Goal: Task Accomplishment & Management: Manage account settings

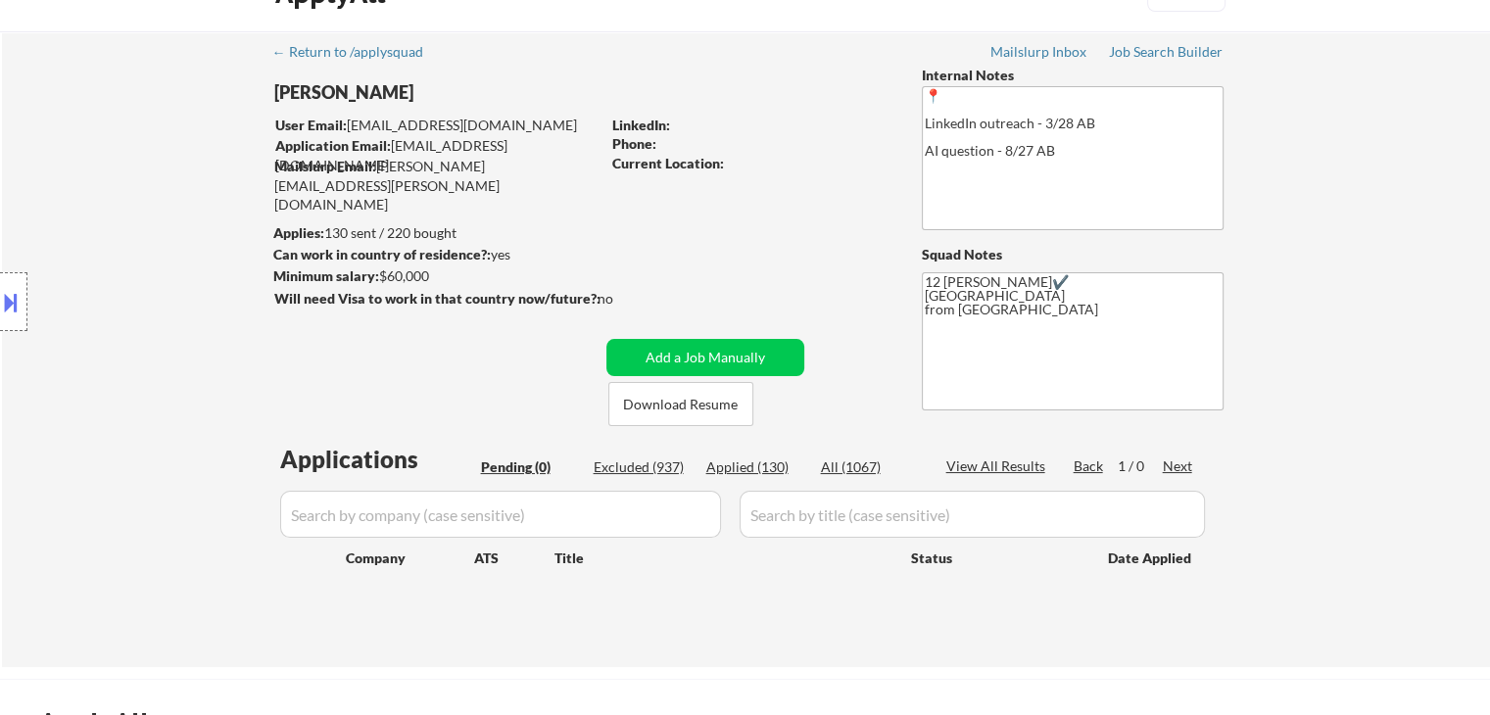
scroll to position [23, 0]
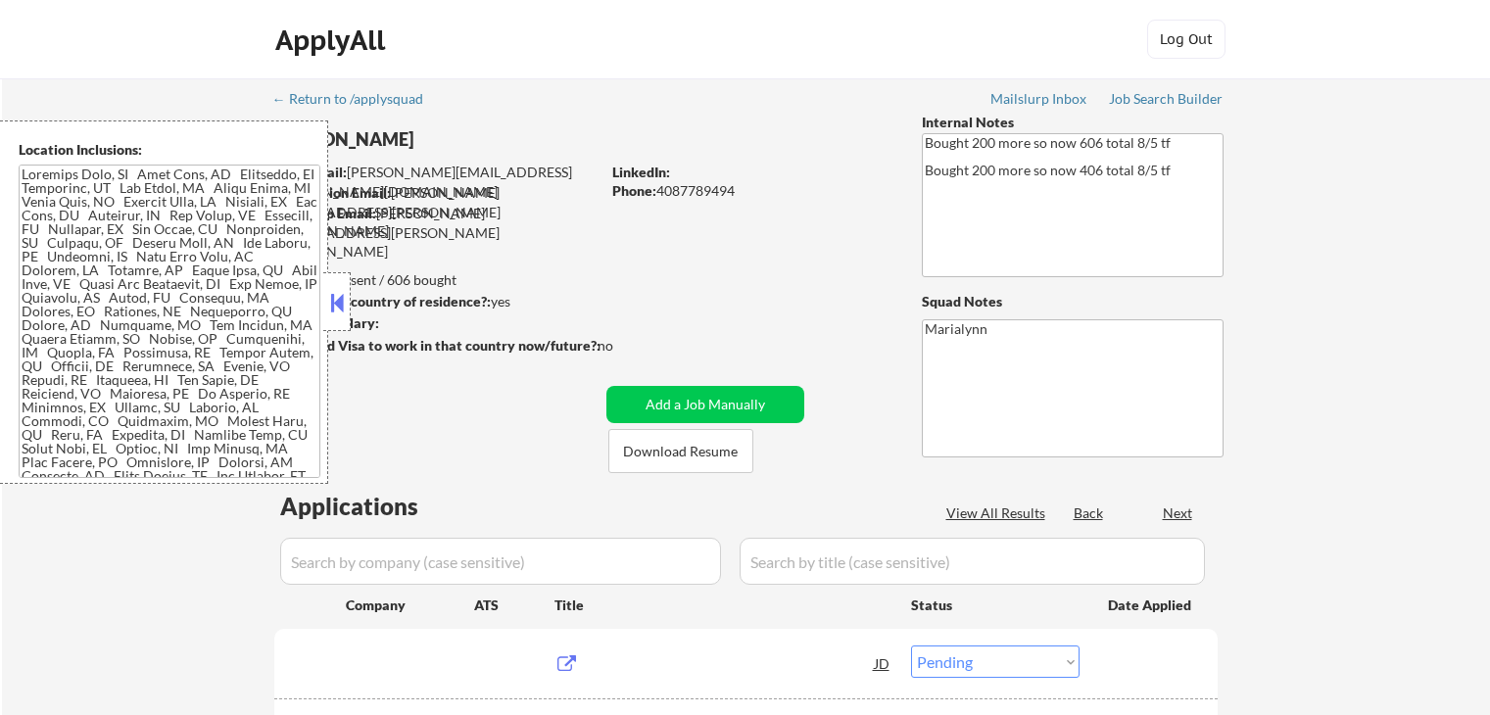
select select ""pending""
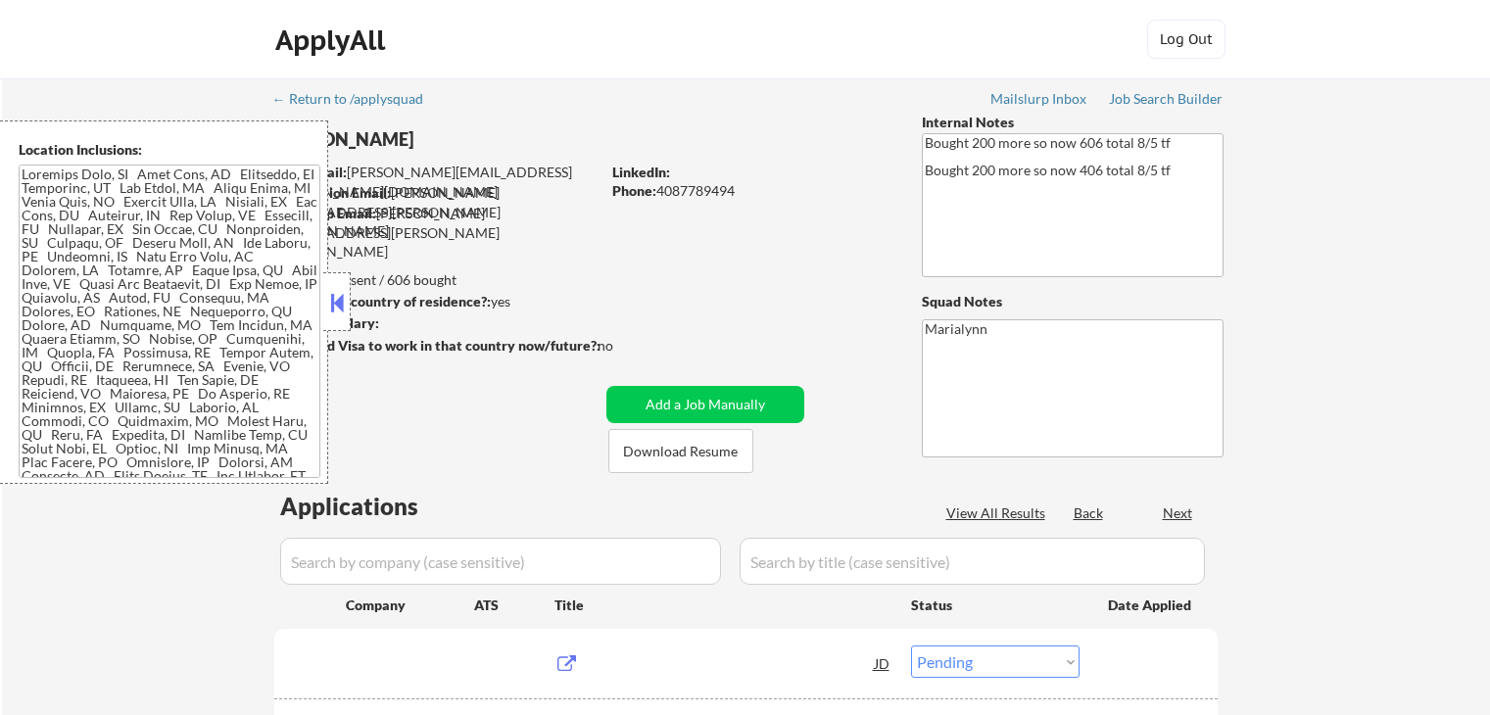
select select ""pending""
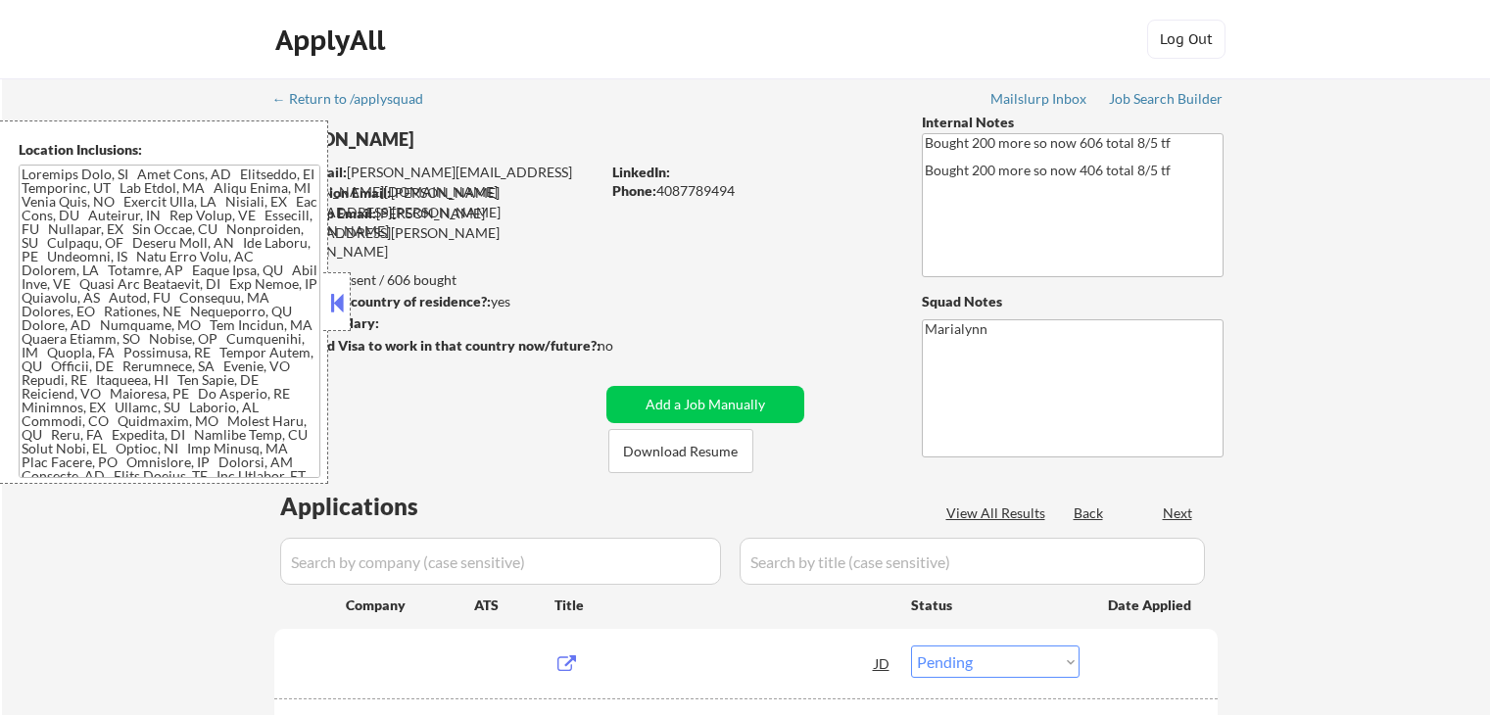
select select ""pending""
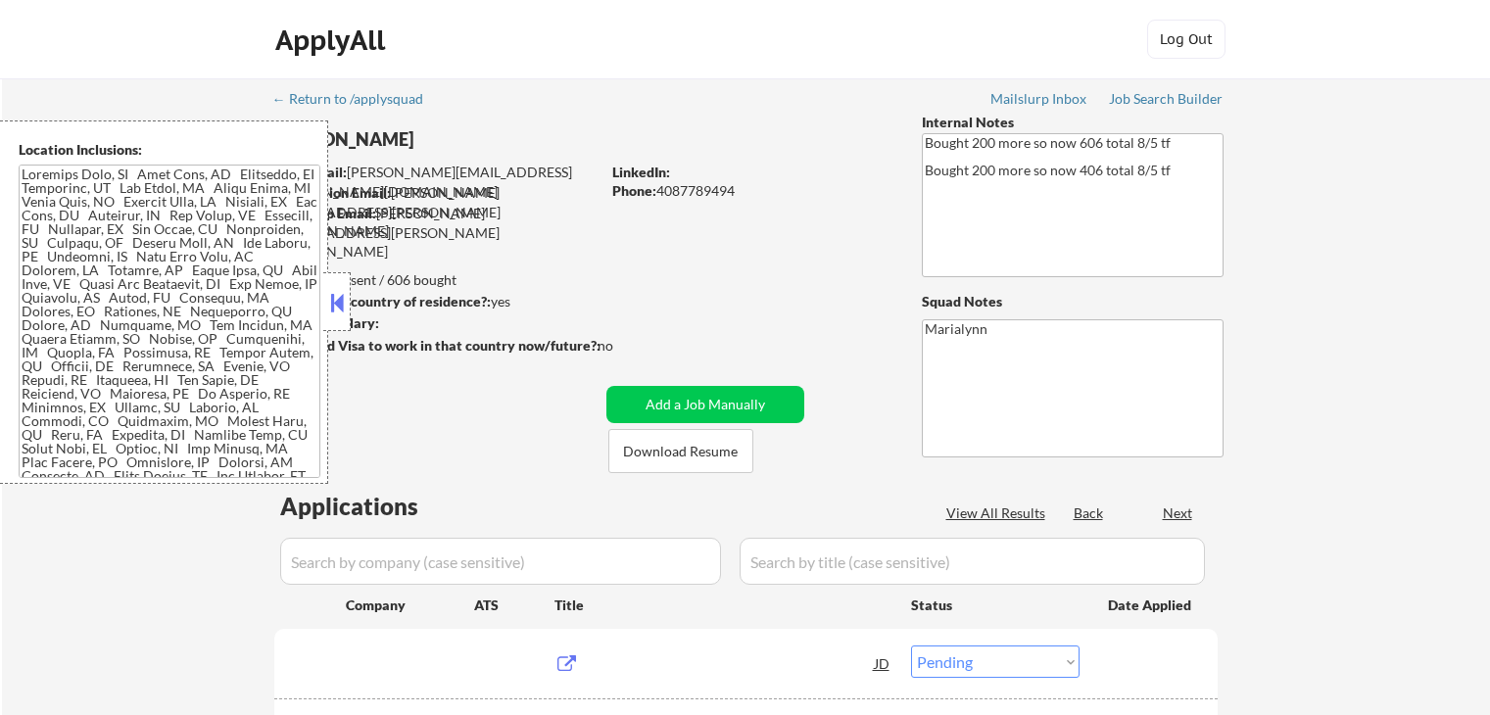
select select ""pending""
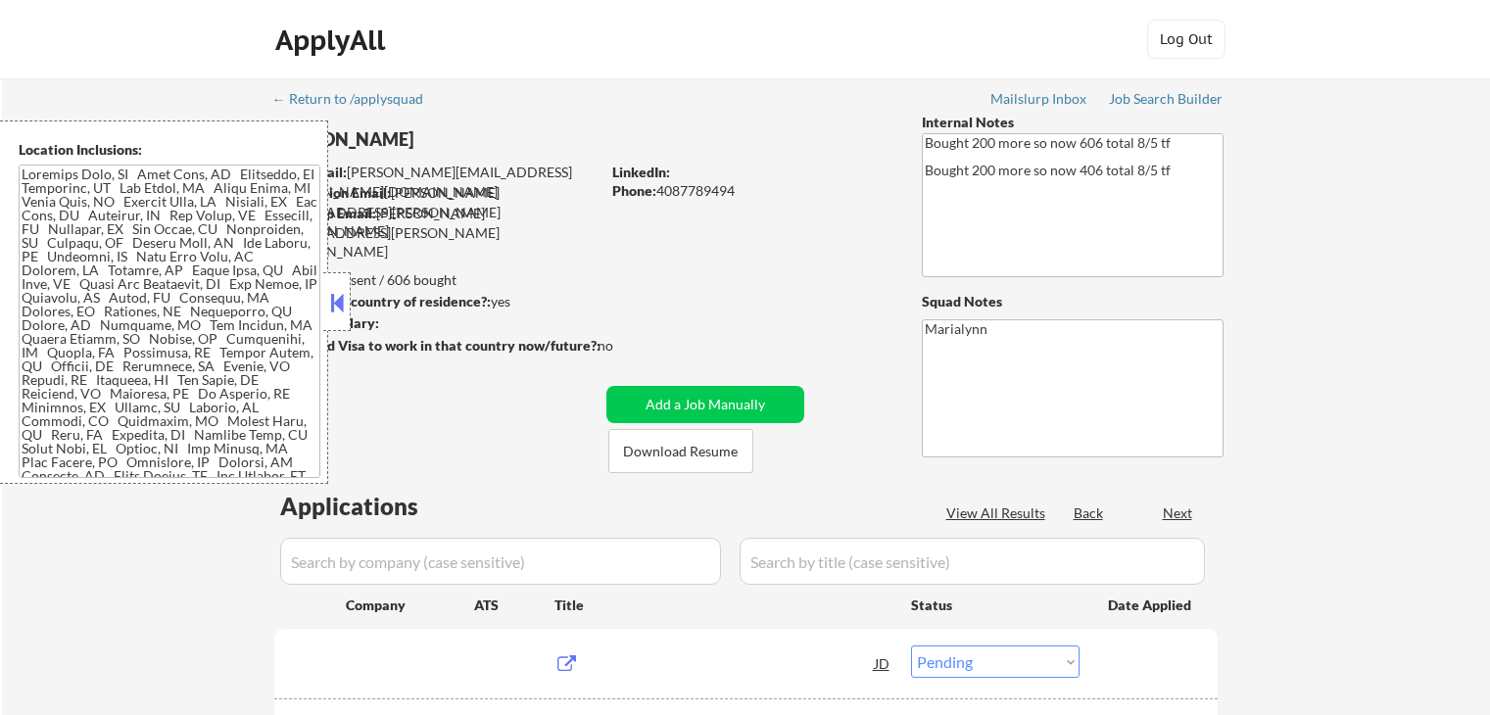
select select ""pending""
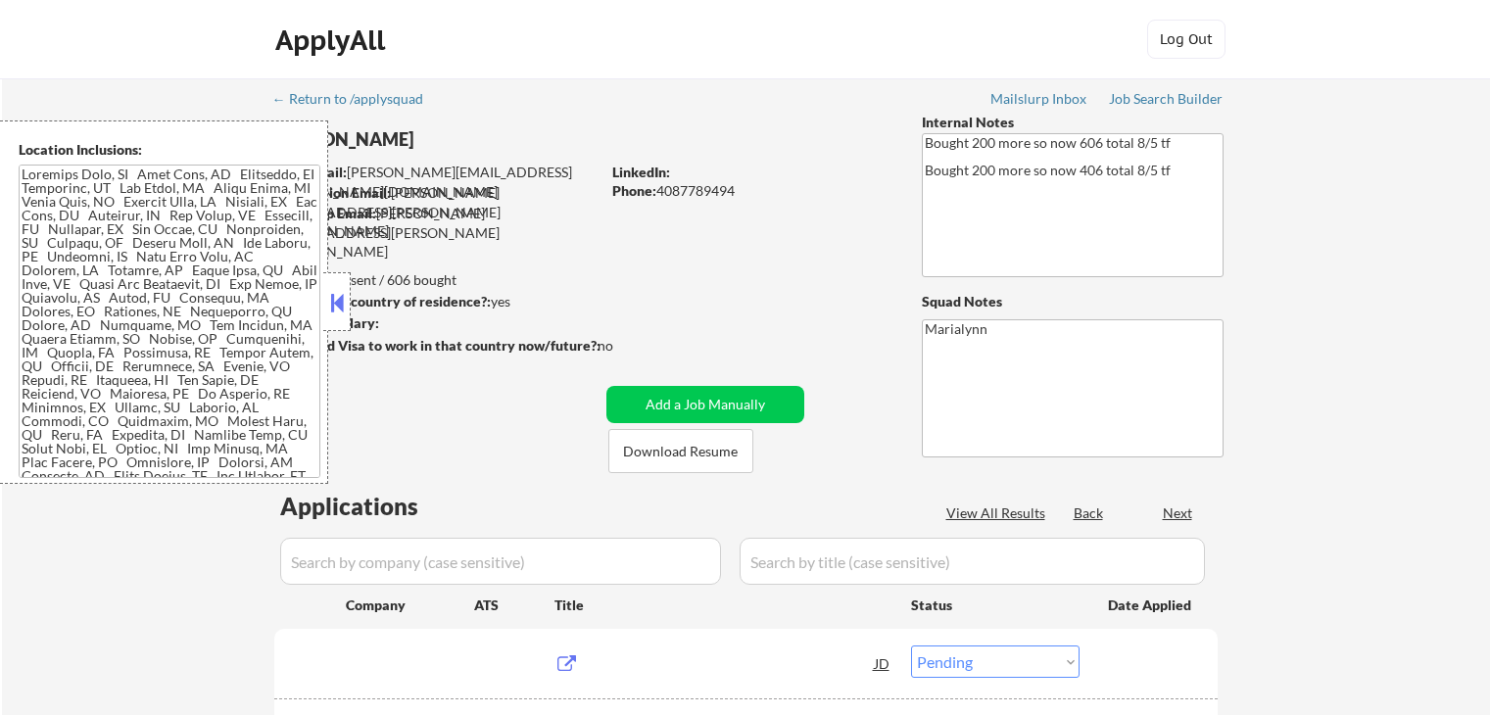
select select ""pending""
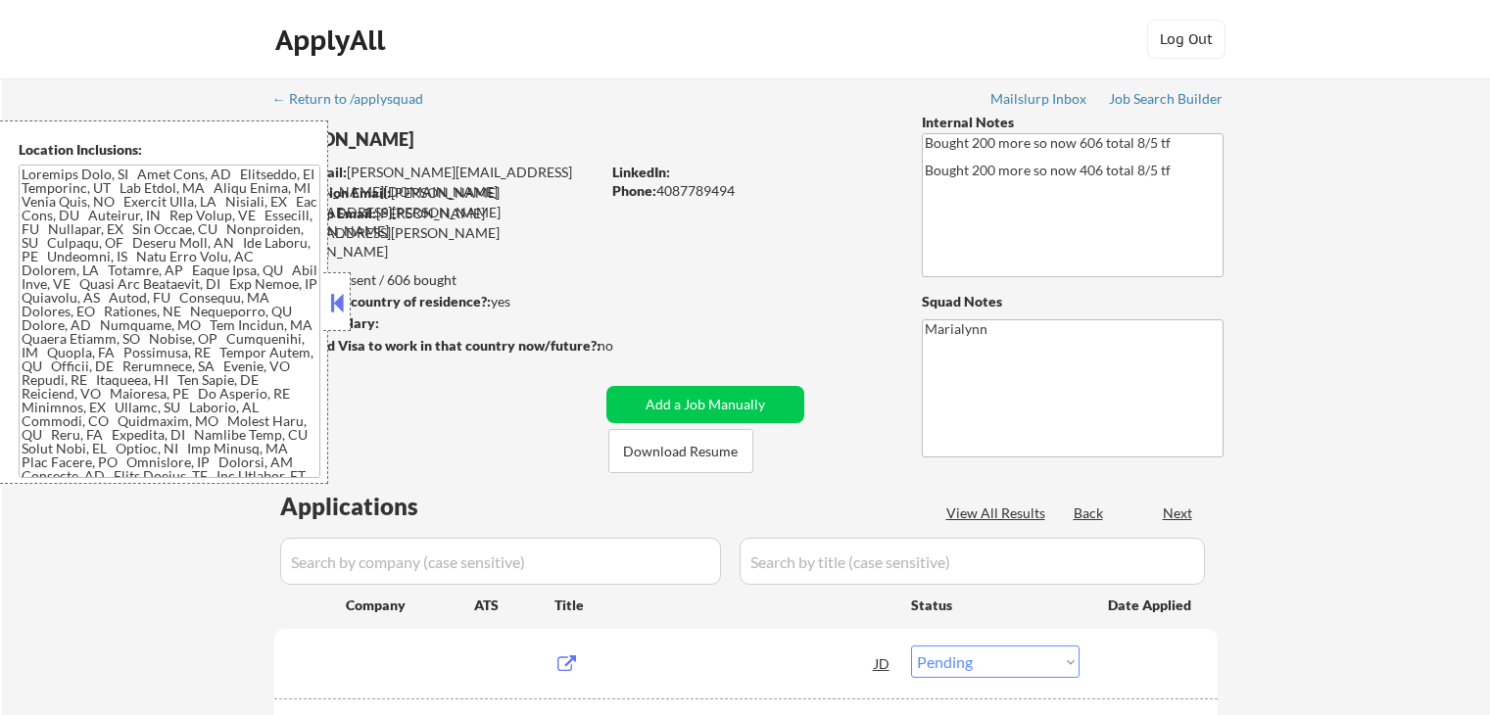
select select ""pending""
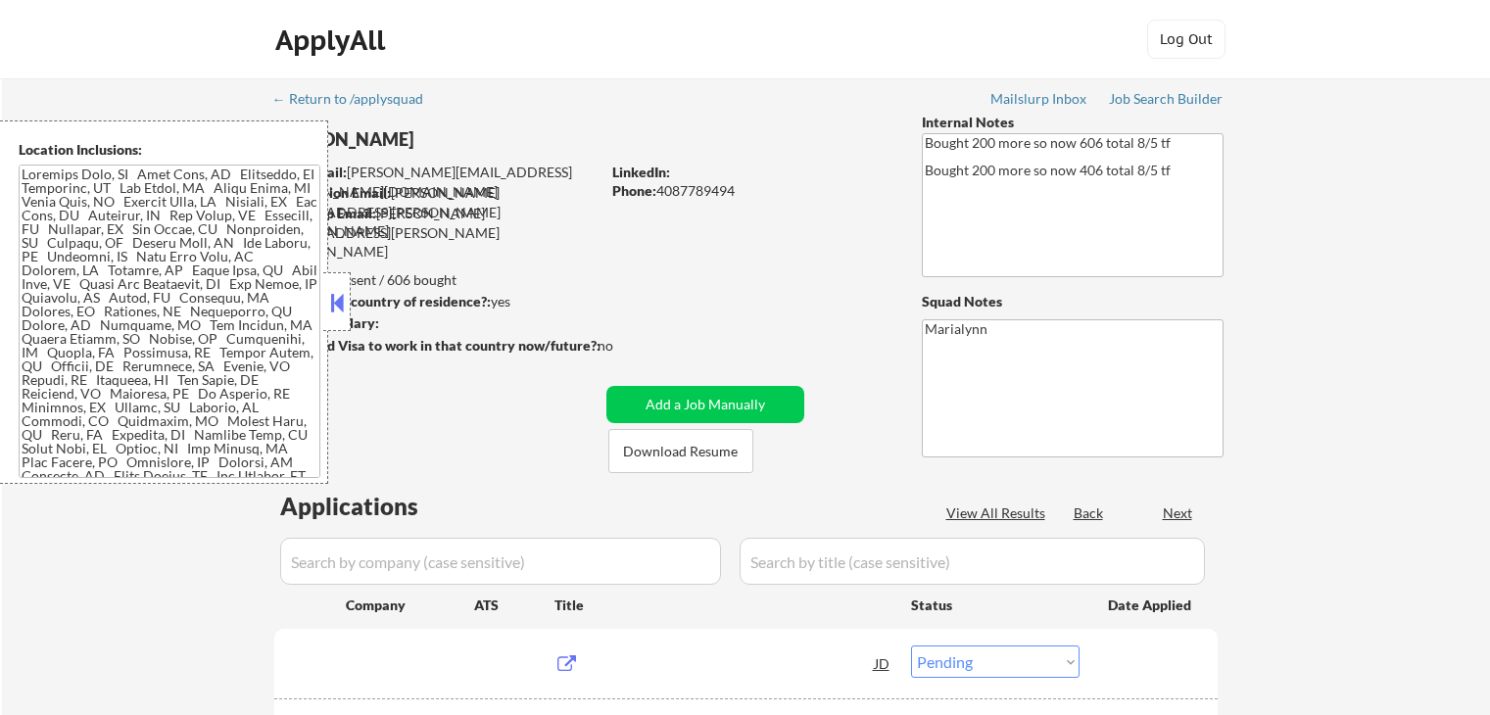
select select ""pending""
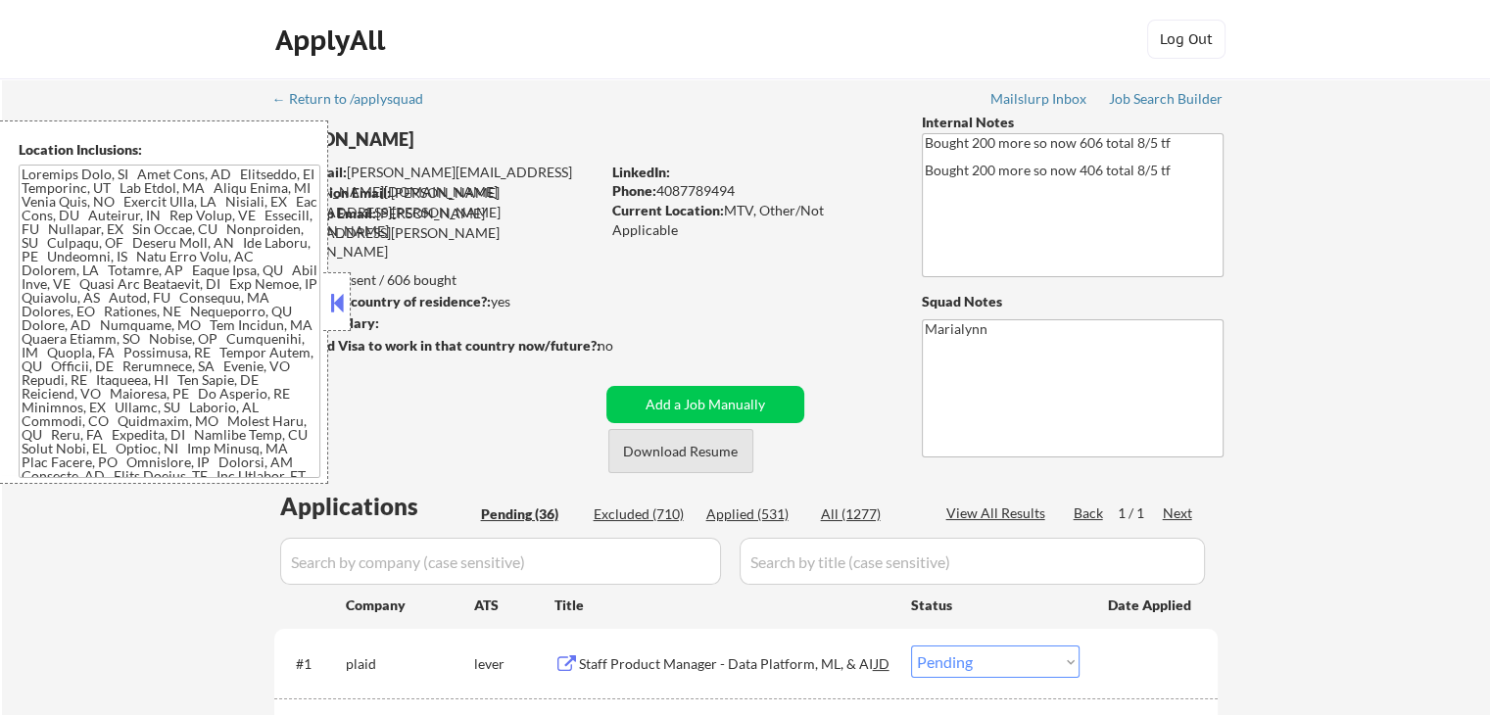
drag, startPoint x: 686, startPoint y: 461, endPoint x: 680, endPoint y: 481, distance: 20.5
click at [691, 461] on button "Download Resume" at bounding box center [680, 451] width 145 height 44
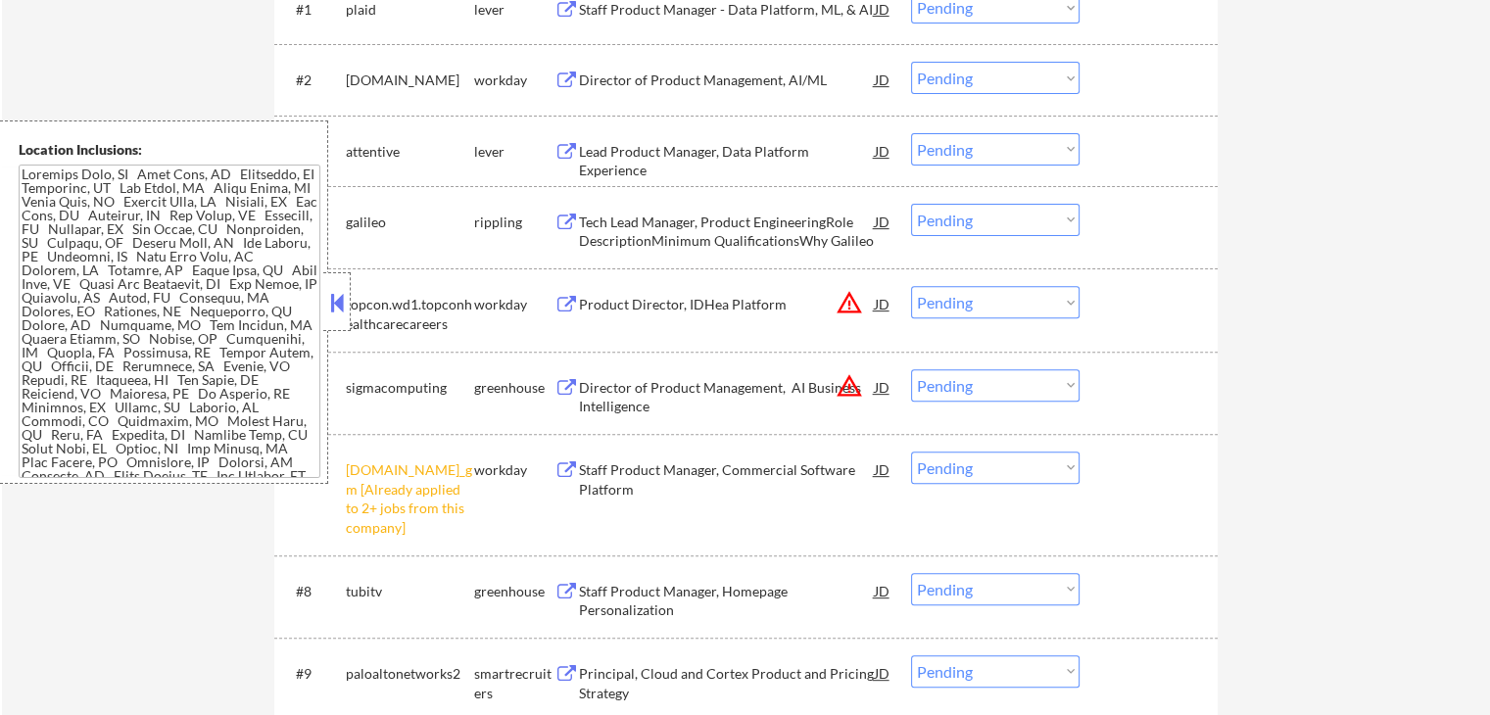
scroll to position [588, 0]
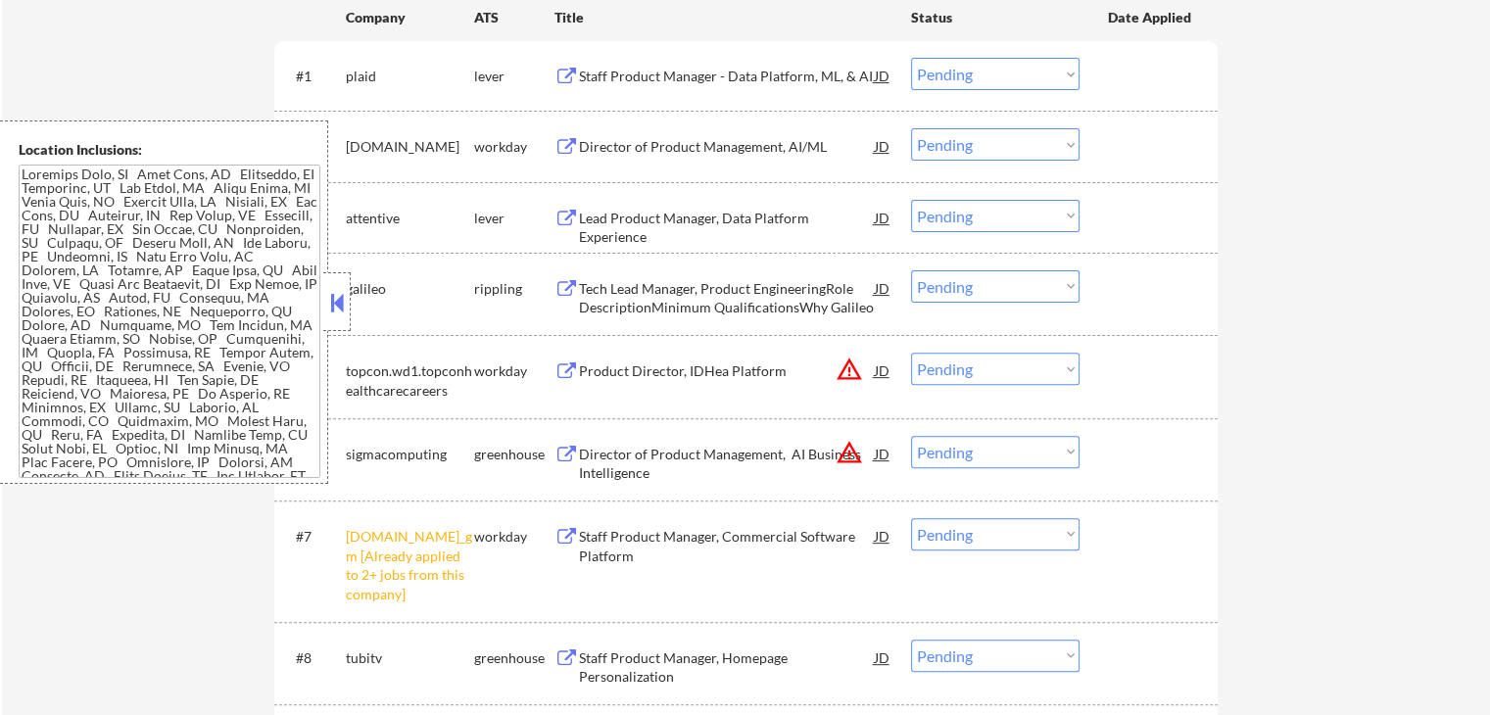
click at [340, 296] on button at bounding box center [337, 302] width 22 height 29
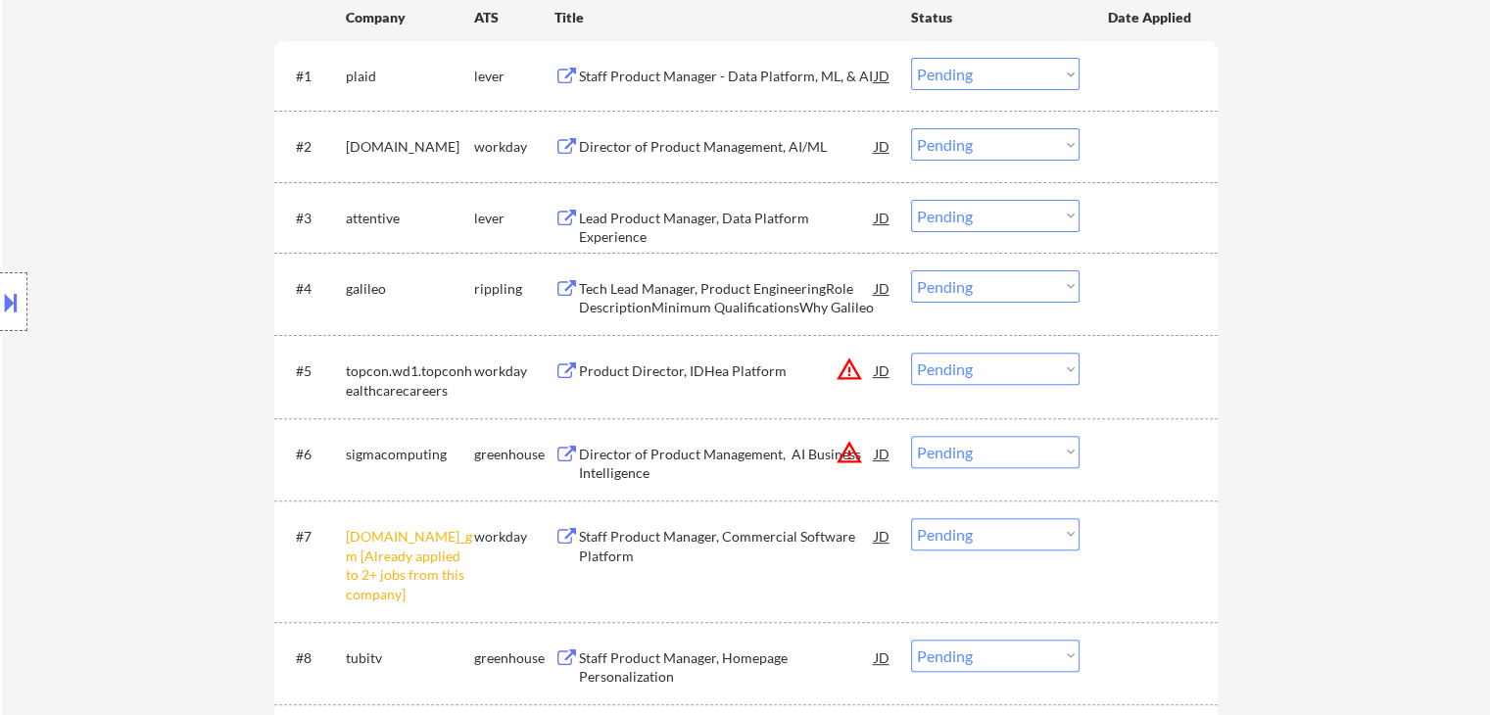
scroll to position [784, 0]
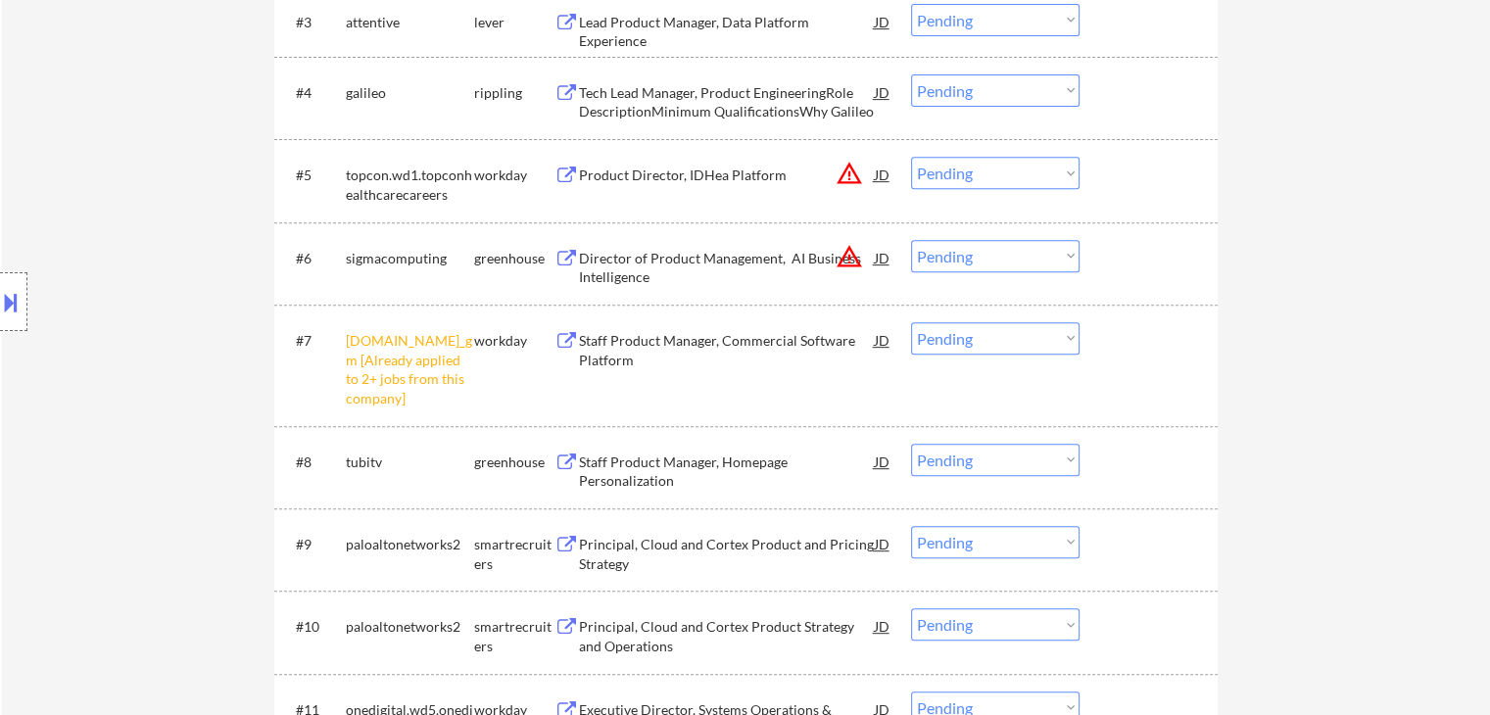
click at [960, 347] on select "Choose an option... Pending Applied Excluded (Questions) Excluded (Expired) Exc…" at bounding box center [995, 338] width 168 height 32
click at [911, 322] on select "Choose an option... Pending Applied Excluded (Questions) Excluded (Expired) Exc…" at bounding box center [995, 338] width 168 height 32
select select ""pending""
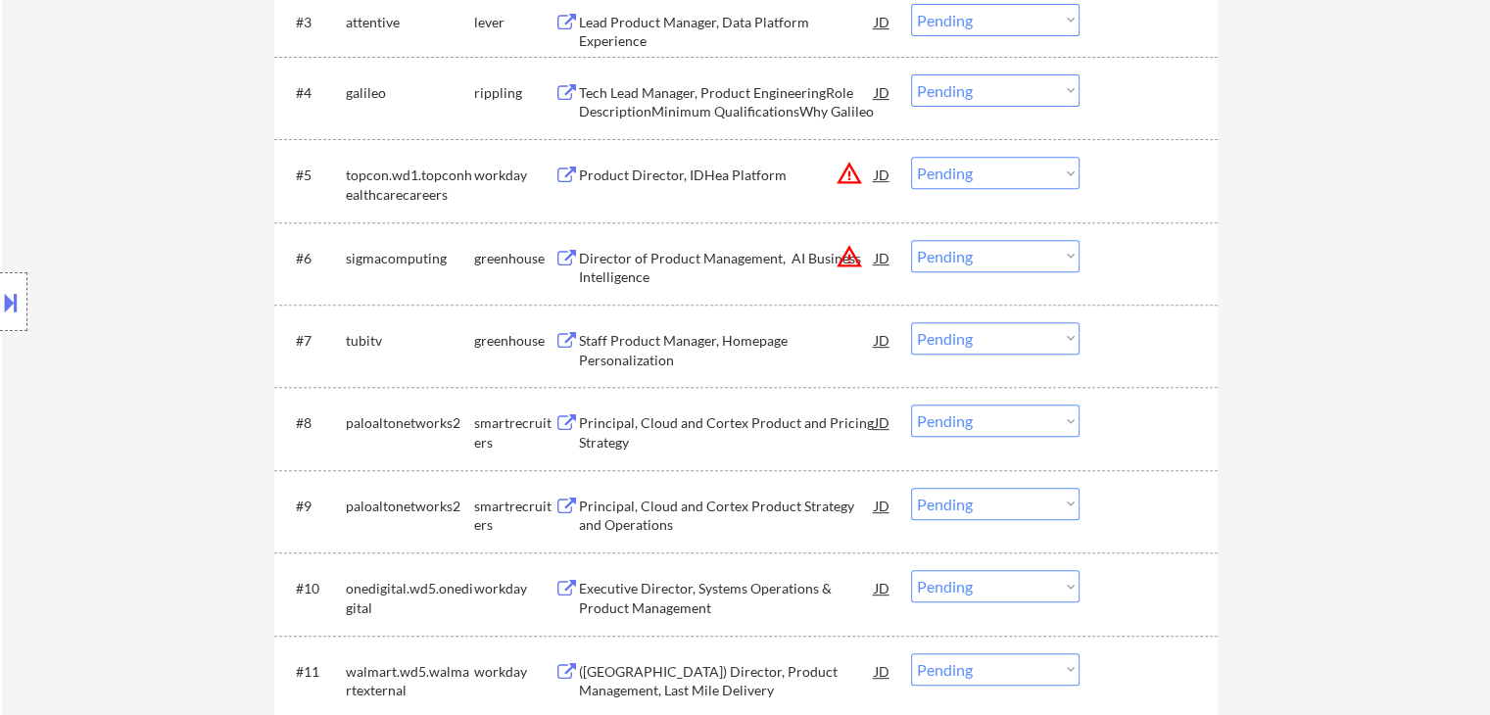
drag, startPoint x: 726, startPoint y: 341, endPoint x: 734, endPoint y: 314, distance: 27.6
click at [733, 314] on div "#7 tubitv greenhouse Staff Product Manager, Homepage Personalization JD Choose …" at bounding box center [742, 345] width 925 height 65
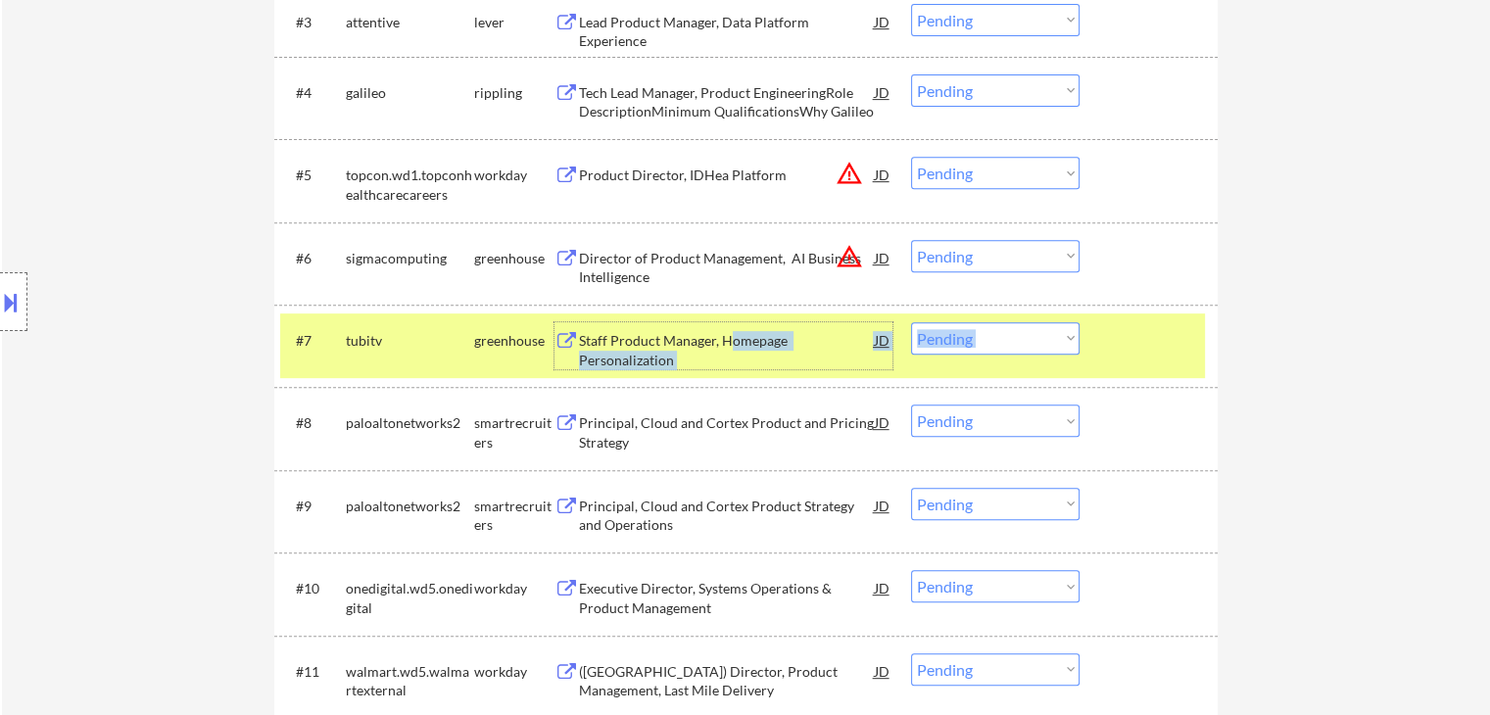
click at [618, 356] on div "Staff Product Manager, Homepage Personalization" at bounding box center [727, 350] width 296 height 38
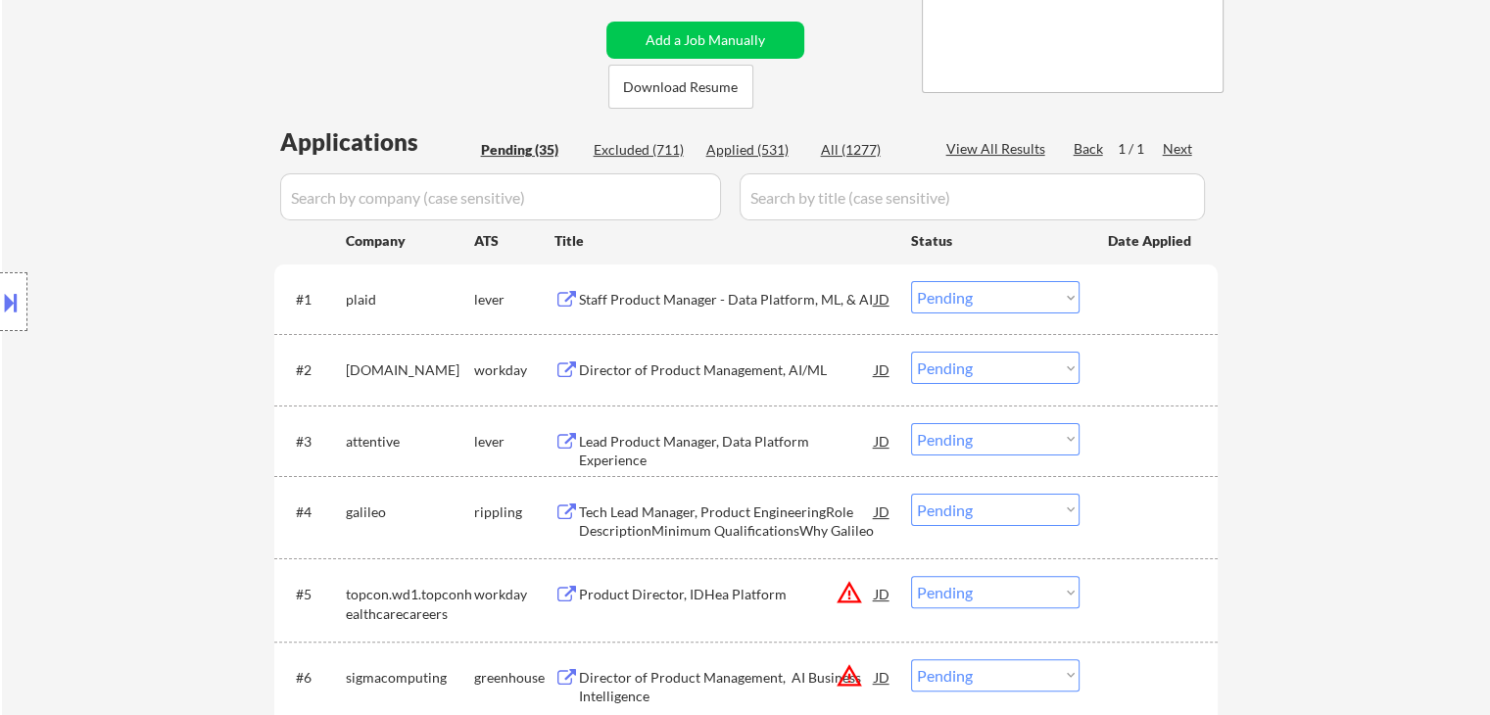
scroll to position [490, 0]
